Goal: Task Accomplishment & Management: Manage account settings

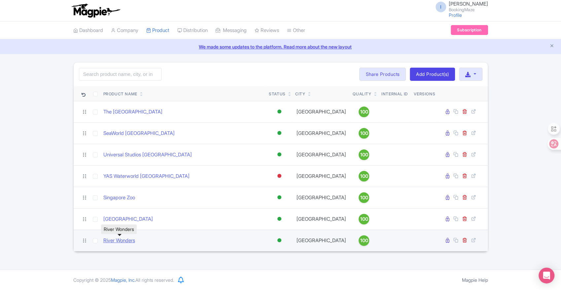
click at [115, 238] on link "River Wonders" at bounding box center [119, 241] width 32 height 8
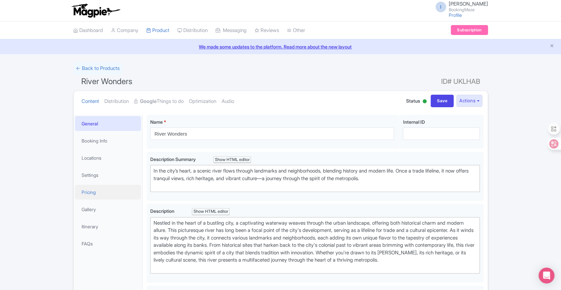
click at [100, 193] on link "Pricing" at bounding box center [108, 192] width 66 height 15
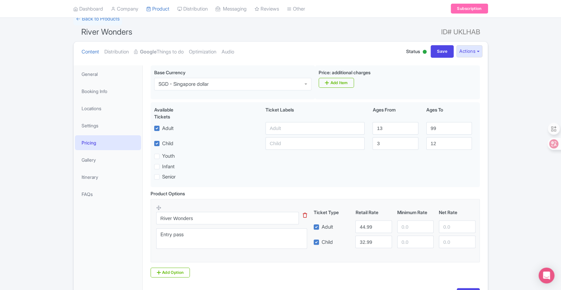
scroll to position [37, 0]
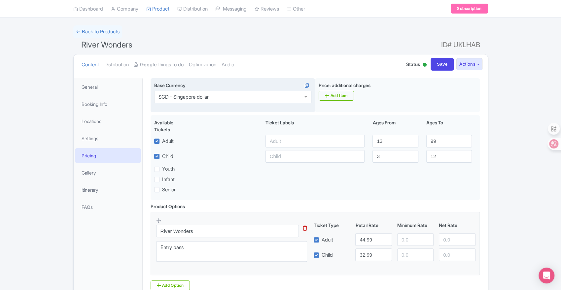
click at [276, 102] on div "SGD - Singapore dollar" at bounding box center [232, 97] width 157 height 13
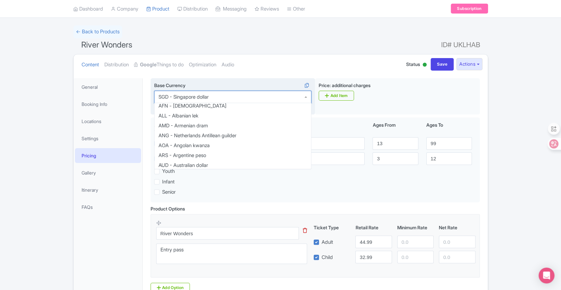
scroll to position [0, 0]
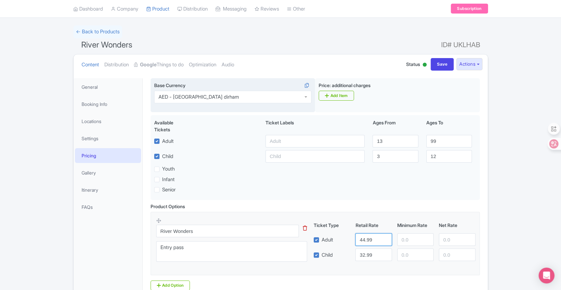
drag, startPoint x: 372, startPoint y: 238, endPoint x: 359, endPoint y: 237, distance: 12.9
click at [359, 237] on input "44.99" at bounding box center [373, 239] width 36 height 13
type input "128.63"
drag, startPoint x: 372, startPoint y: 255, endPoint x: 330, endPoint y: 260, distance: 42.5
click at [330, 260] on div "Child 32.99" at bounding box center [394, 254] width 167 height 13
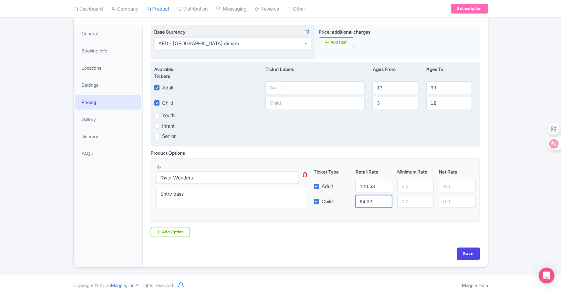
scroll to position [95, 0]
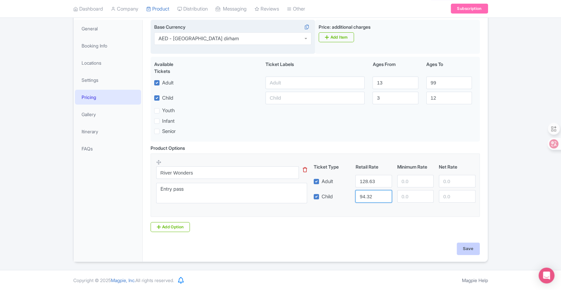
type input "94.32"
click at [471, 248] on input "Save" at bounding box center [467, 248] width 23 height 13
type input "Saving..."
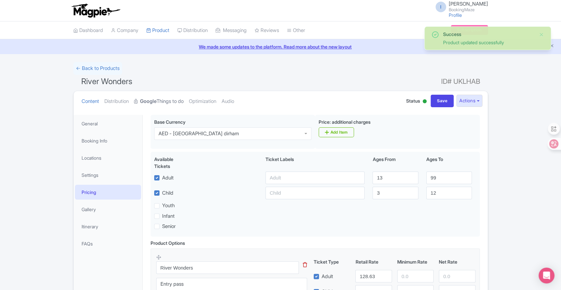
click at [167, 102] on link "Google Things to do" at bounding box center [158, 101] width 49 height 21
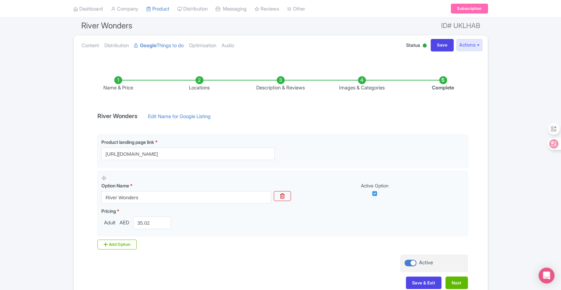
scroll to position [73, 0]
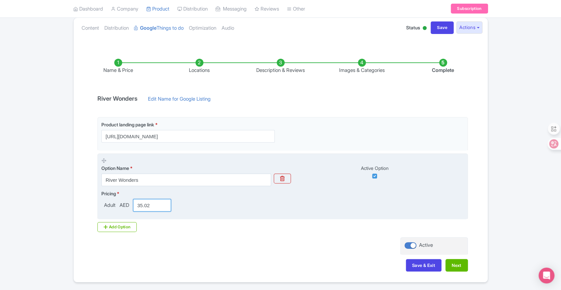
drag, startPoint x: 155, startPoint y: 202, endPoint x: 127, endPoint y: 203, distance: 27.7
click at [127, 203] on div "Adult AED 35.02" at bounding box center [137, 205] width 73 height 13
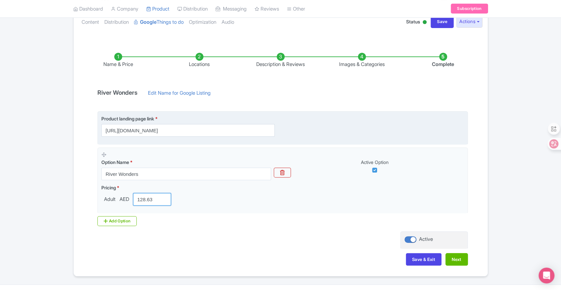
scroll to position [94, 0]
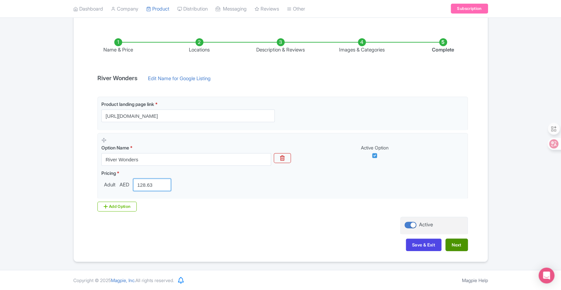
type input "128.63"
click at [461, 242] on button "Next" at bounding box center [456, 245] width 22 height 13
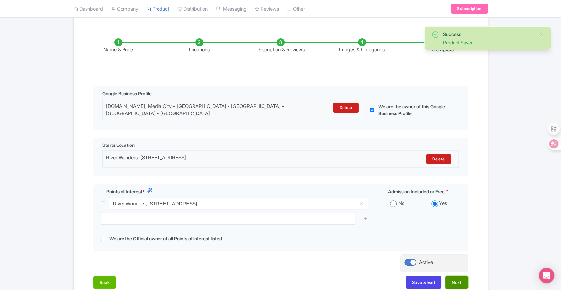
click at [454, 281] on button "Next" at bounding box center [456, 282] width 22 height 13
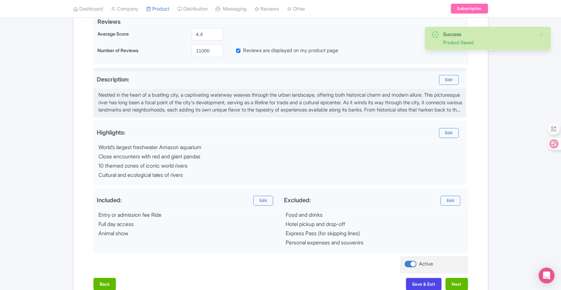
scroll to position [204, 0]
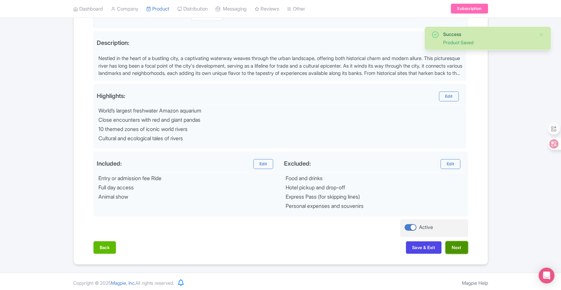
click at [461, 250] on button "Next" at bounding box center [456, 247] width 22 height 13
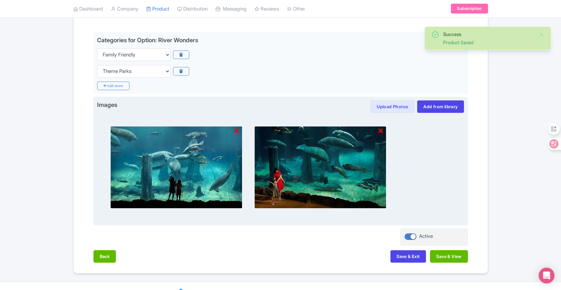
scroll to position [159, 0]
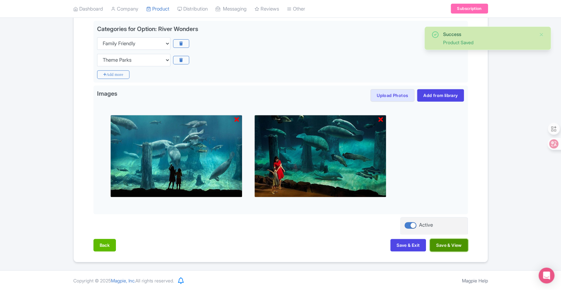
click at [443, 242] on button "Save & View" at bounding box center [449, 245] width 38 height 13
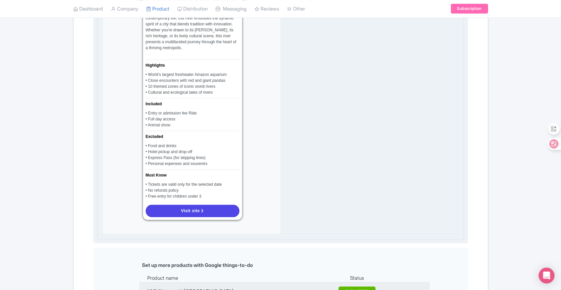
scroll to position [486, 0]
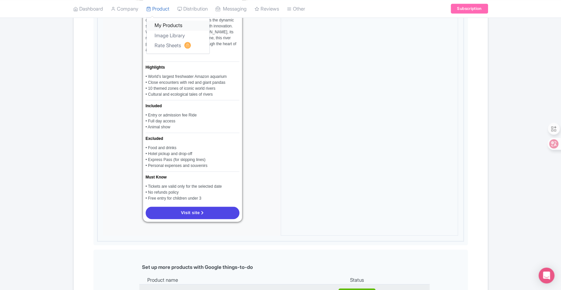
click at [168, 21] on link "My Products" at bounding box center [177, 26] width 63 height 10
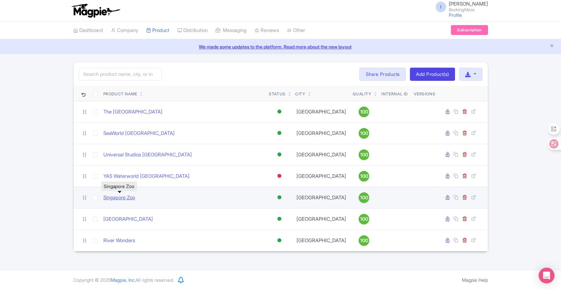
click at [111, 198] on link "Singapore Zoo" at bounding box center [119, 198] width 32 height 8
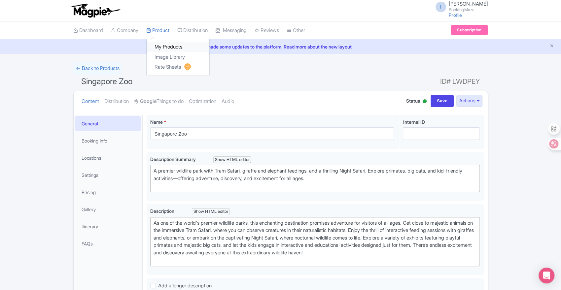
click at [166, 46] on link "My Products" at bounding box center [177, 47] width 63 height 10
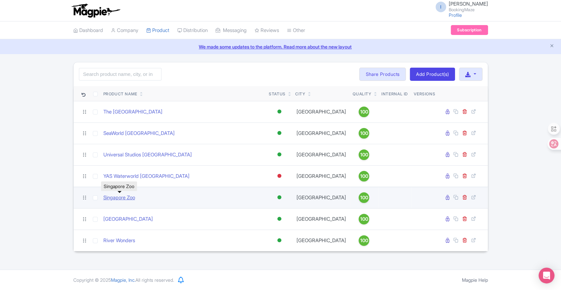
click at [115, 197] on link "Singapore Zoo" at bounding box center [119, 198] width 32 height 8
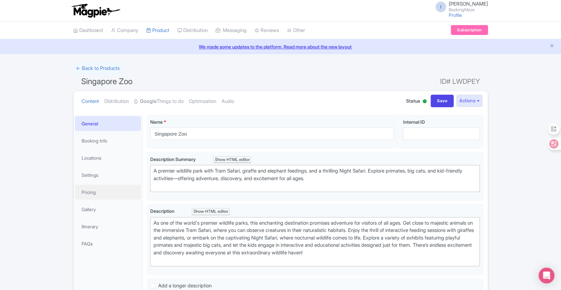
click at [89, 190] on link "Pricing" at bounding box center [108, 192] width 66 height 15
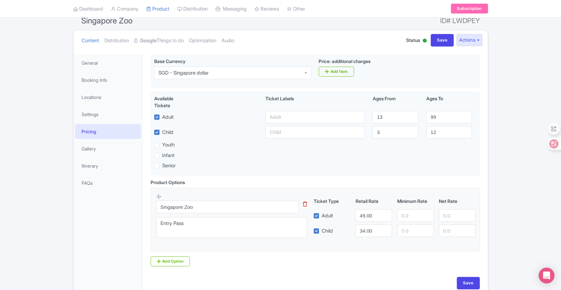
scroll to position [73, 0]
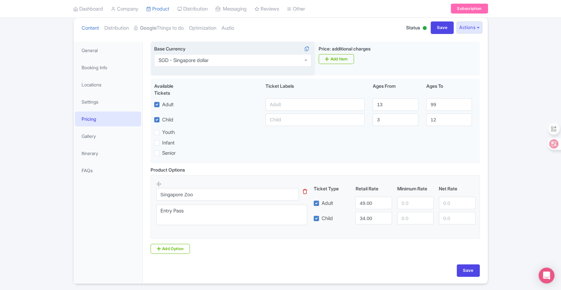
click at [296, 63] on div "SGD - Singapore dollar" at bounding box center [232, 60] width 157 height 13
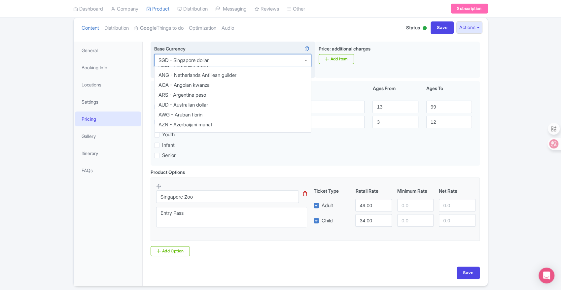
scroll to position [0, 0]
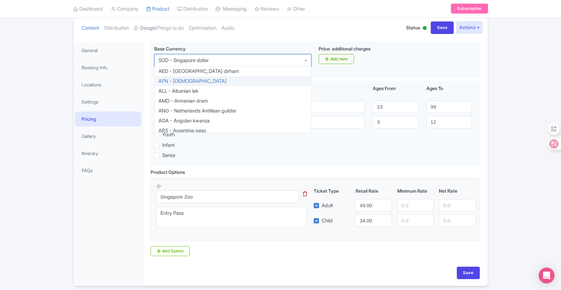
click at [522, 103] on div "← Back to Products Singapore Zoo ID# LWDPEY Content Distribution Google Things …" at bounding box center [280, 137] width 561 height 297
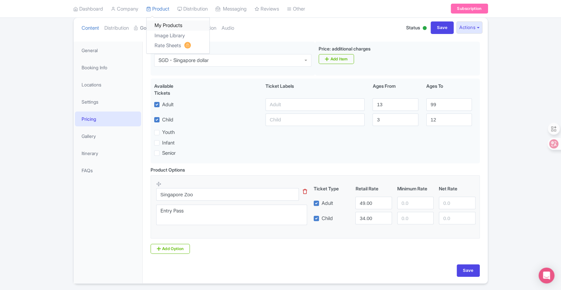
click at [165, 23] on link "My Products" at bounding box center [177, 26] width 63 height 10
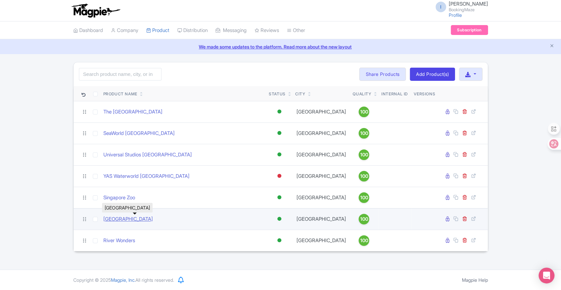
click at [121, 216] on link "[GEOGRAPHIC_DATA]" at bounding box center [127, 219] width 49 height 8
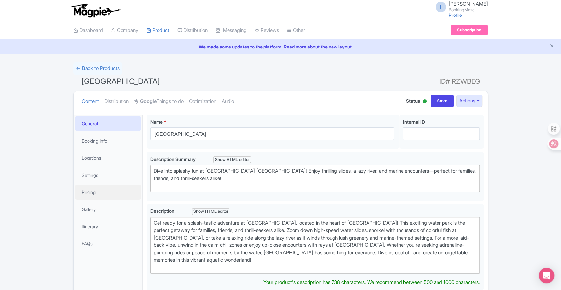
drag, startPoint x: 91, startPoint y: 191, endPoint x: 291, endPoint y: 153, distance: 203.8
click at [91, 191] on link "Pricing" at bounding box center [108, 192] width 66 height 15
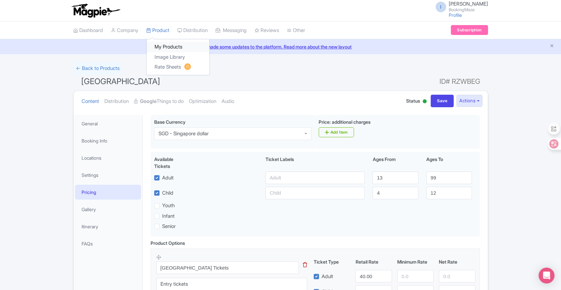
click at [168, 49] on link "My Products" at bounding box center [177, 47] width 63 height 10
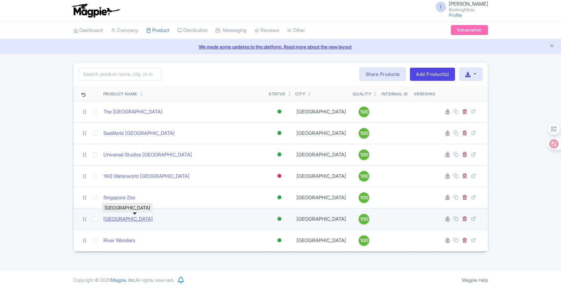
click at [123, 221] on link "[GEOGRAPHIC_DATA]" at bounding box center [127, 219] width 49 height 8
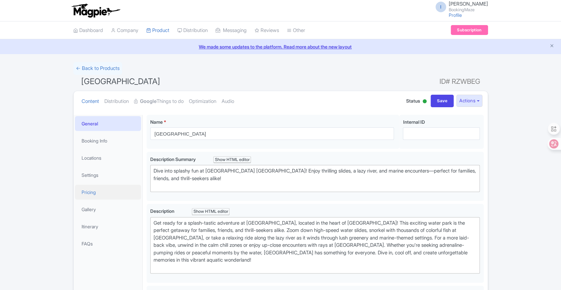
click at [90, 189] on link "Pricing" at bounding box center [108, 192] width 66 height 15
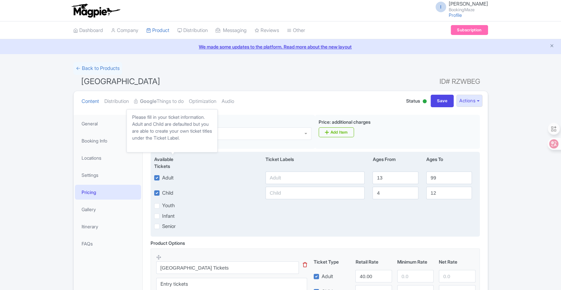
scroll to position [37, 0]
